Goal: Answer question/provide support: Share knowledge or assist other users

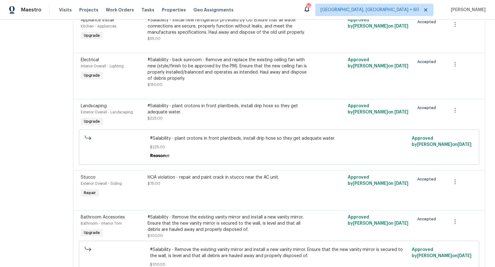
scroll to position [751, 0]
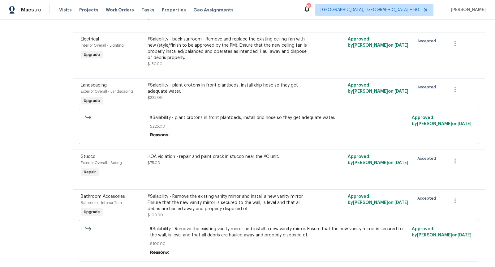
click at [208, 157] on div "HOA violation - repair and paint crack in stucco near the AC unit." at bounding box center [229, 157] width 163 height 6
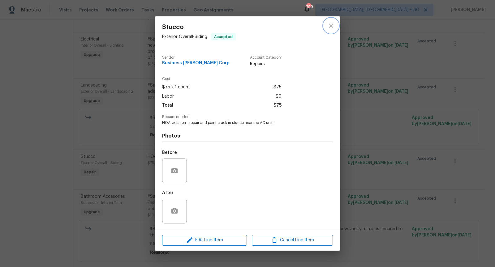
click at [332, 23] on icon "close" at bounding box center [330, 25] width 7 height 7
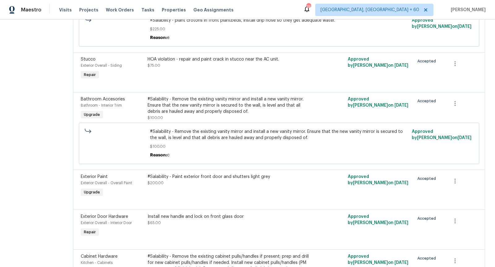
scroll to position [848, 0]
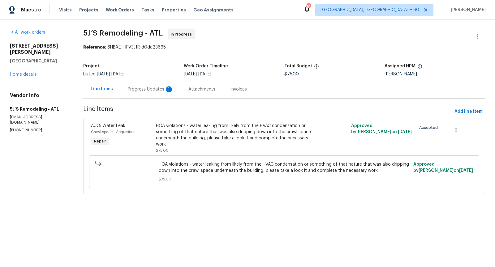
click at [154, 90] on div "Progress Updates 1" at bounding box center [151, 89] width 46 height 6
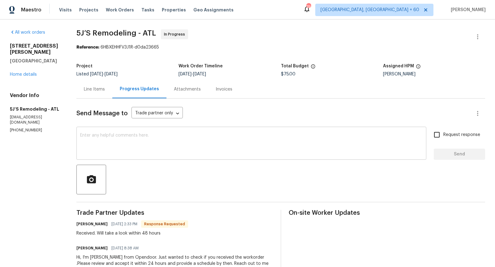
scroll to position [29, 0]
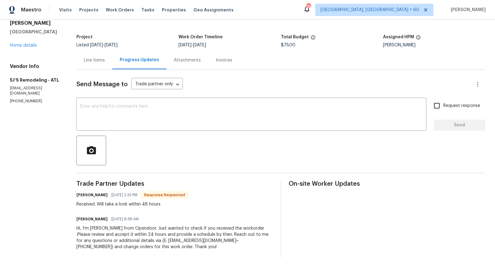
click at [99, 60] on div "Line Items" at bounding box center [94, 60] width 21 height 6
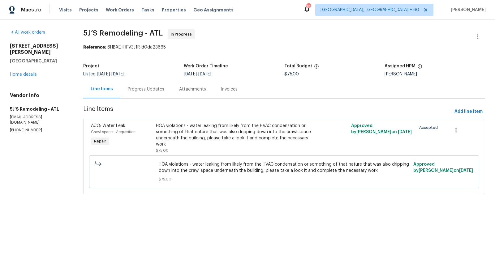
click at [148, 88] on div "Progress Updates" at bounding box center [146, 89] width 36 height 6
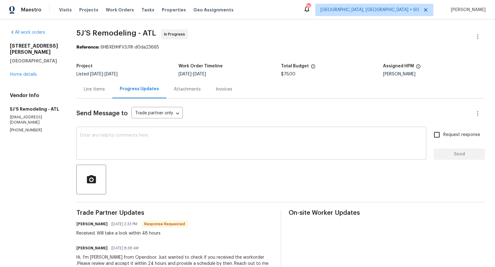
click at [135, 143] on textarea at bounding box center [251, 144] width 342 height 22
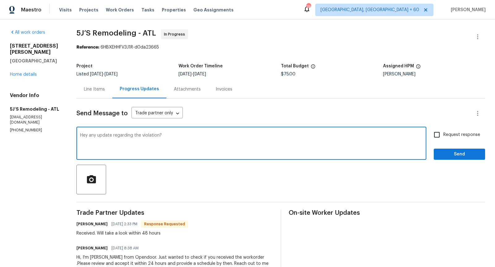
type textarea "Hey any update regarding the violation?"
click at [436, 135] on input "Request response" at bounding box center [436, 134] width 13 height 13
checkbox input "true"
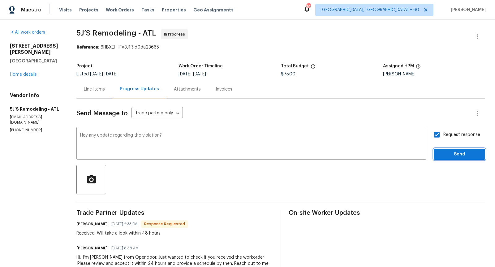
click at [462, 151] on span "Send" at bounding box center [459, 155] width 41 height 8
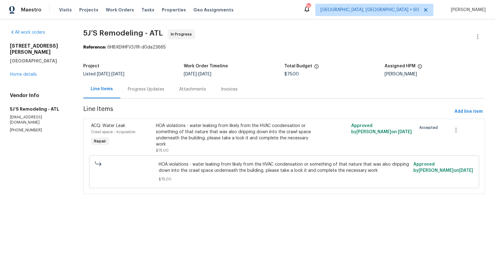
click at [141, 89] on div "Progress Updates" at bounding box center [146, 89] width 36 height 6
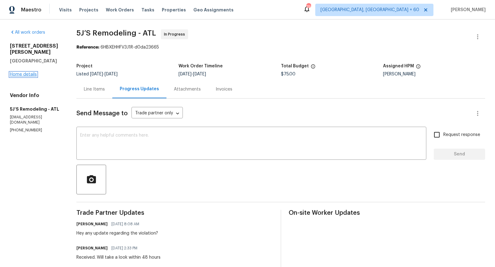
click at [26, 76] on link "Home details" at bounding box center [23, 74] width 27 height 4
